Goal: Check status: Check status

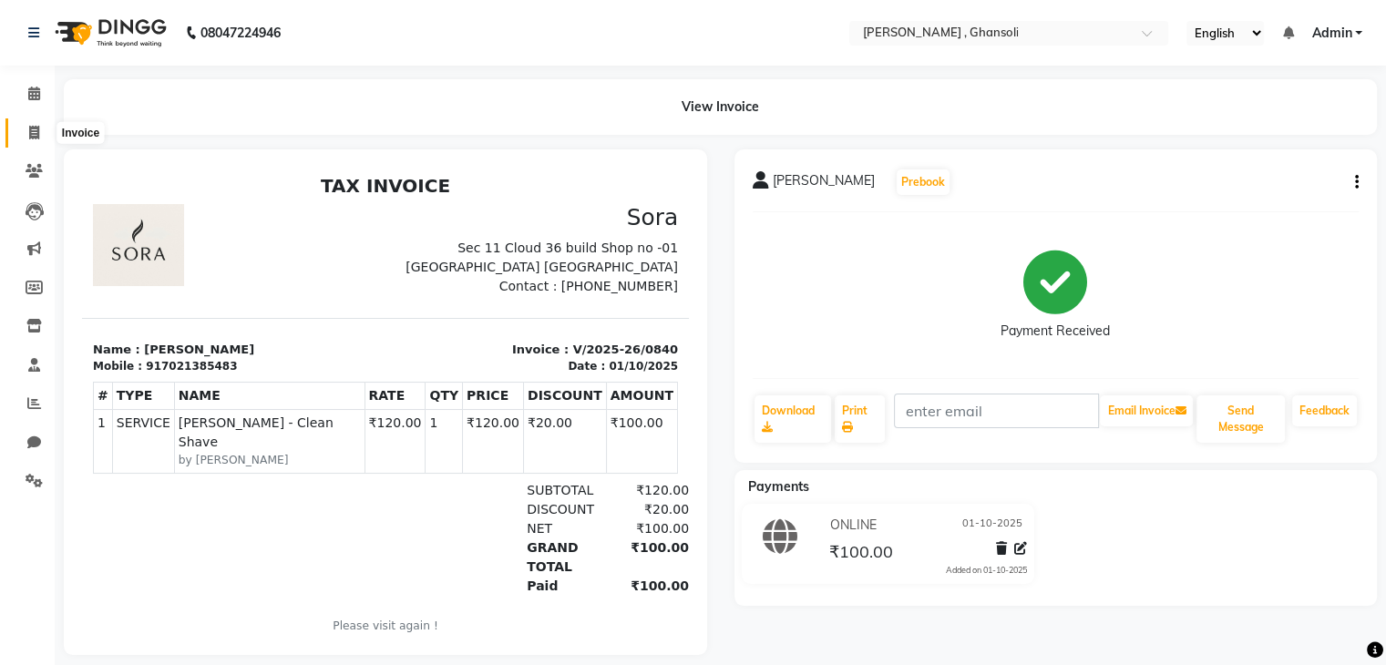
drag, startPoint x: 0, startPoint y: 0, endPoint x: 35, endPoint y: 128, distance: 132.2
click at [35, 128] on icon at bounding box center [34, 133] width 10 height 14
select select "8446"
select select "service"
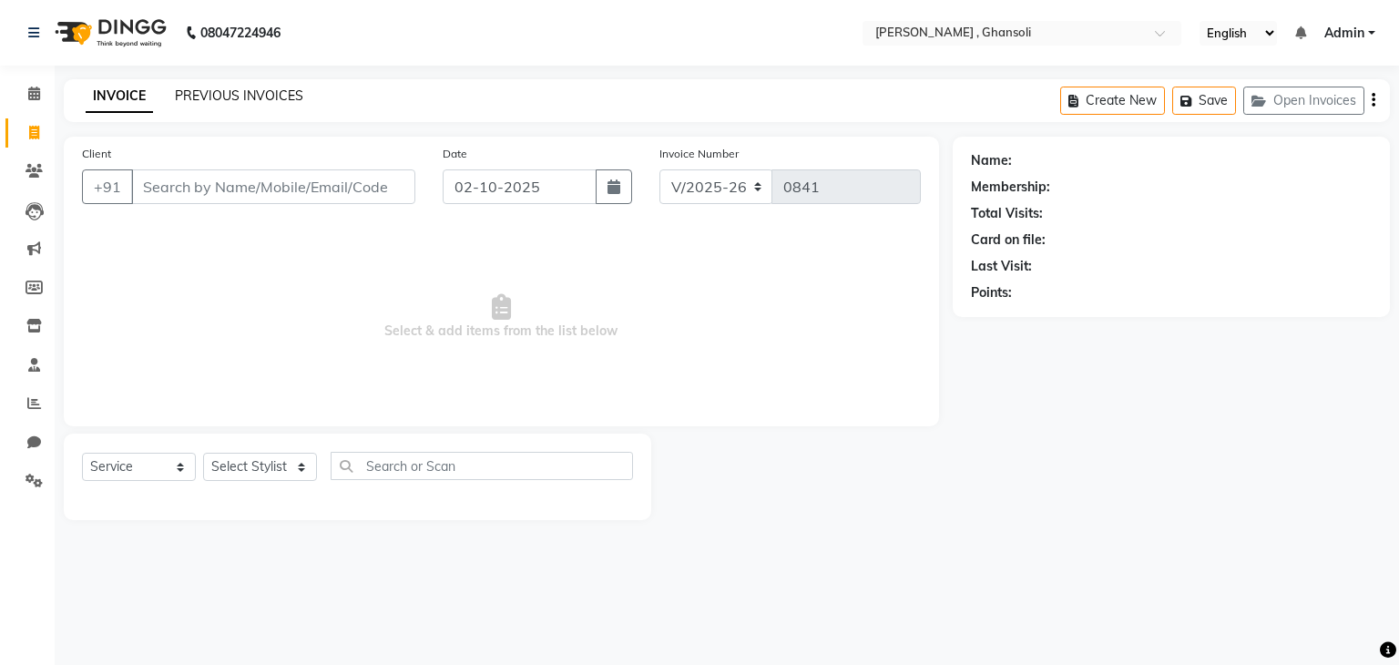
click at [193, 99] on link "PREVIOUS INVOICES" at bounding box center [239, 95] width 128 height 16
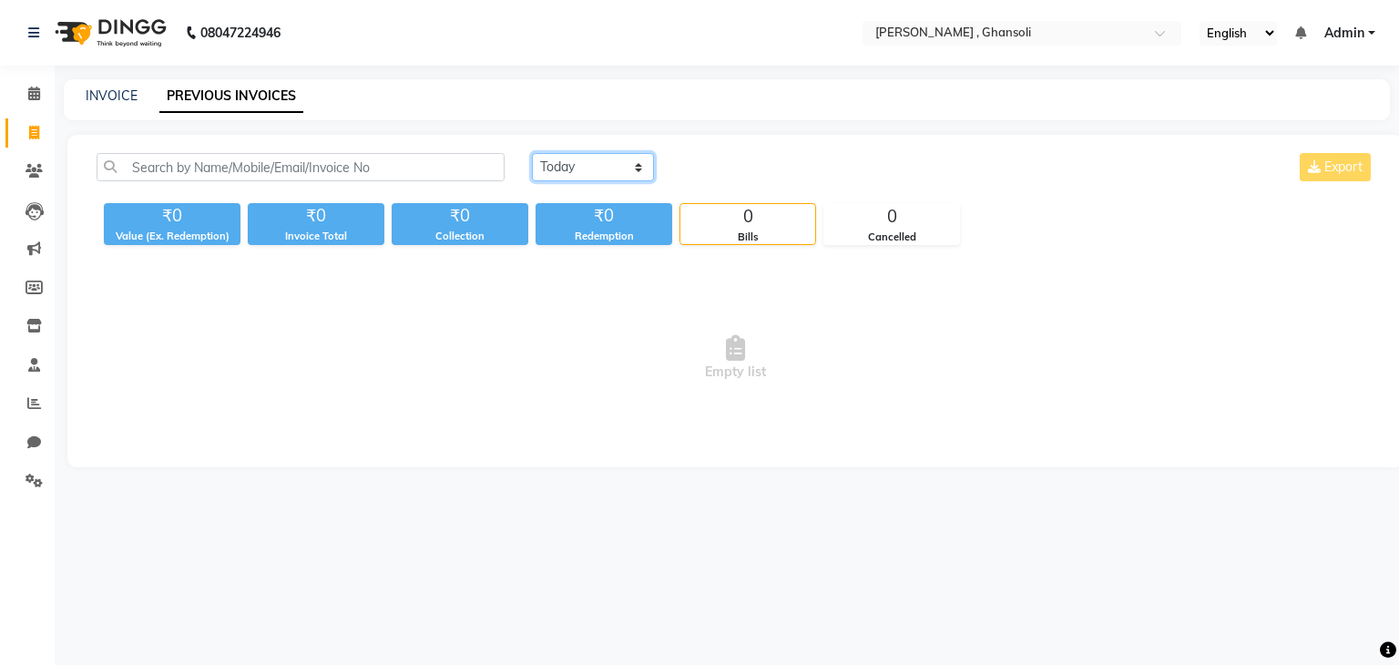
click at [589, 169] on select "[DATE] [DATE] Custom Range" at bounding box center [593, 167] width 122 height 28
click at [532, 153] on select "[DATE] [DATE] Custom Range" at bounding box center [593, 167] width 122 height 28
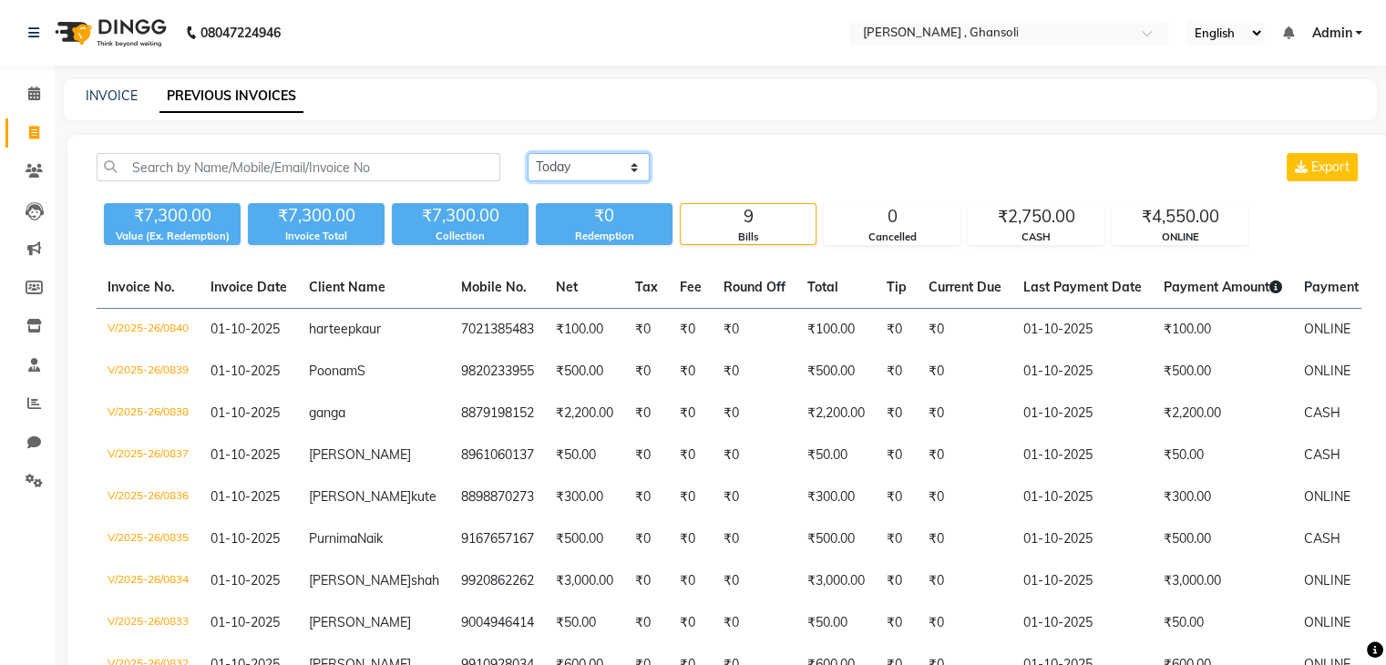
drag, startPoint x: 570, startPoint y: 180, endPoint x: 567, endPoint y: 198, distance: 17.7
click at [567, 198] on div "[DATE] [DATE] Custom Range Export ₹7,300.00 Value (Ex. Redemption) ₹7,300.00 In…" at bounding box center [729, 199] width 1286 height 92
select select "[DATE]"
click at [528, 153] on select "[DATE] [DATE] Custom Range" at bounding box center [589, 167] width 122 height 28
